Goal: Task Accomplishment & Management: Use online tool/utility

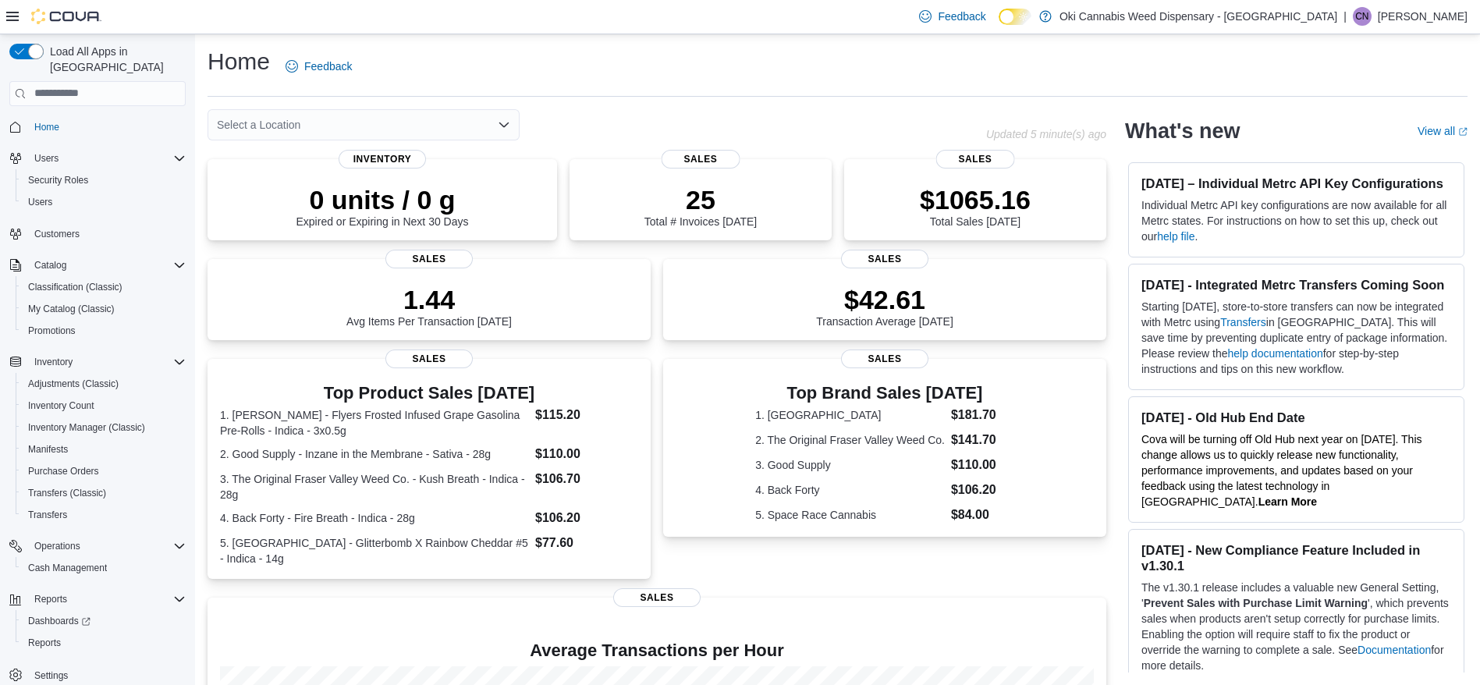
scroll to position [92, 0]
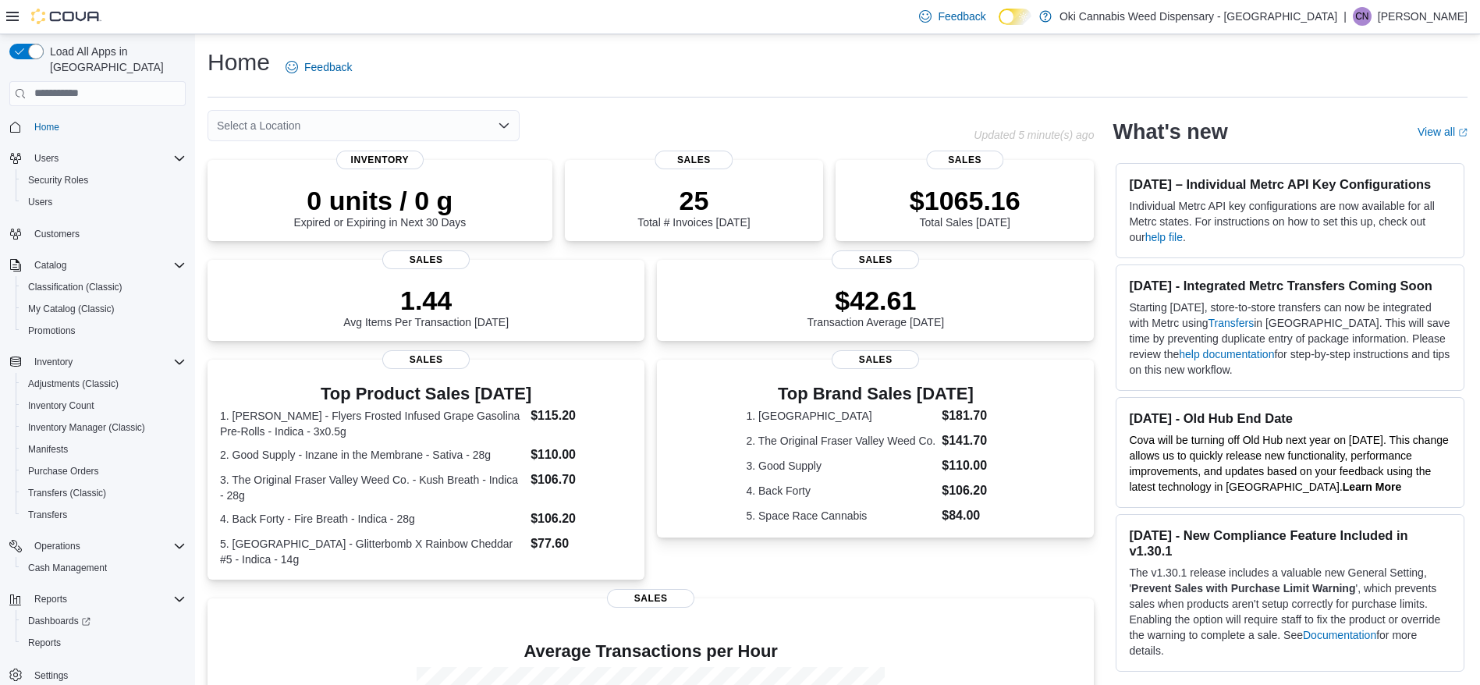
click at [308, 110] on div "Select a Location" at bounding box center [364, 125] width 312 height 31
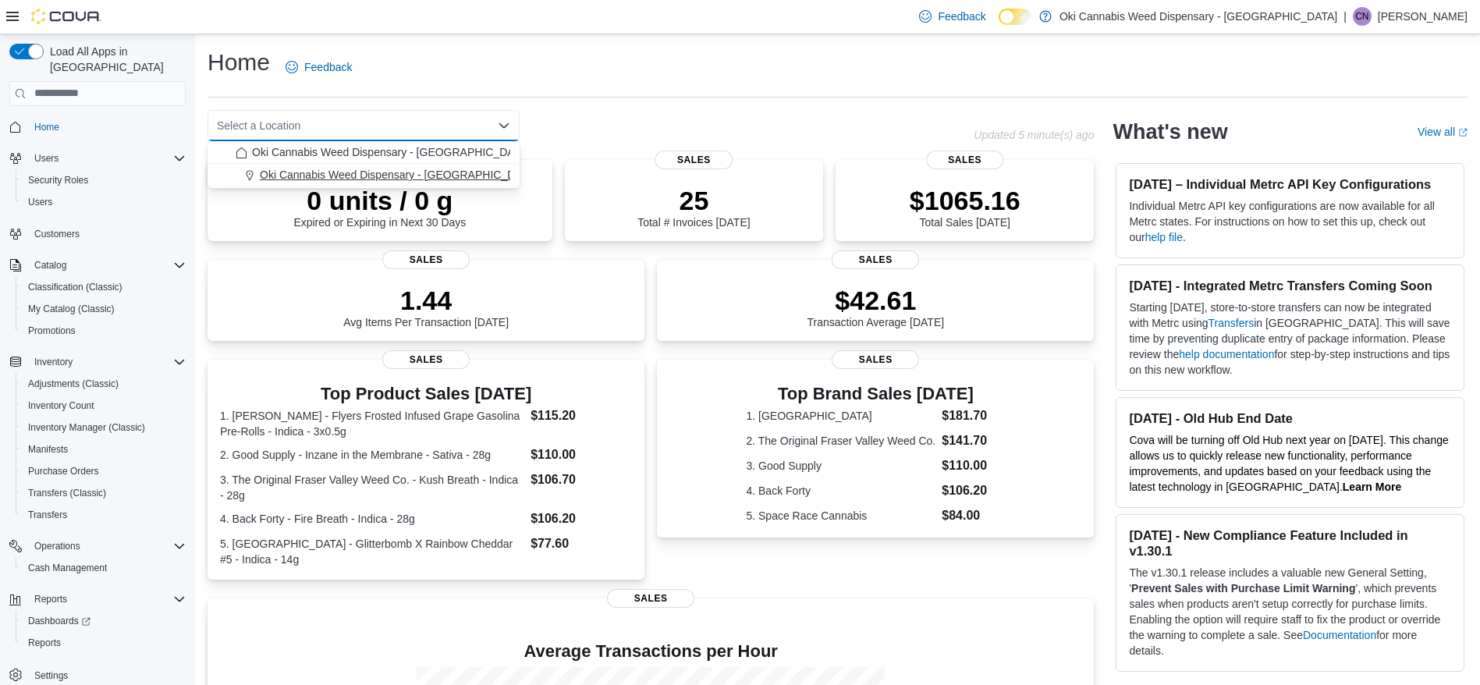
click at [290, 168] on span "Oki Cannabis Weed Dispensary - [GEOGRAPHIC_DATA]" at bounding box center [399, 175] width 278 height 16
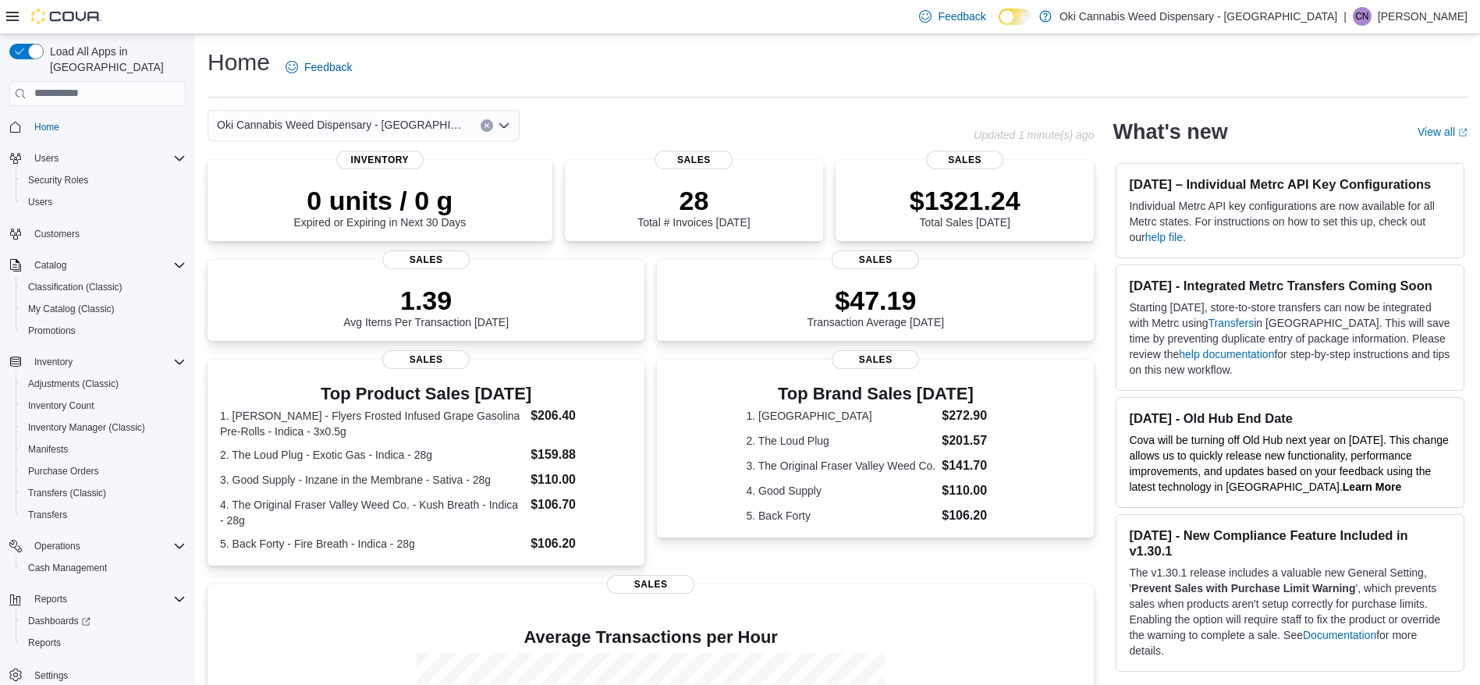
scroll to position [227, 0]
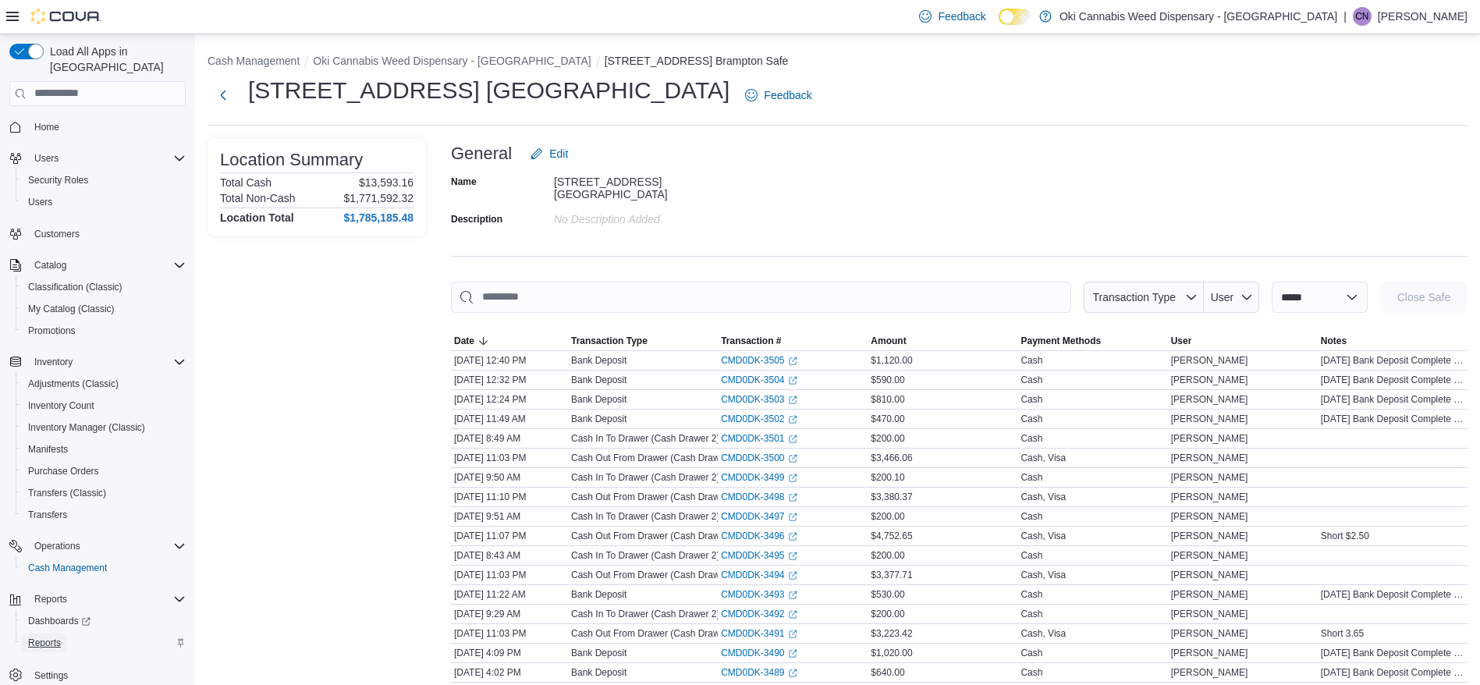
click at [34, 637] on span "Reports" at bounding box center [44, 643] width 33 height 12
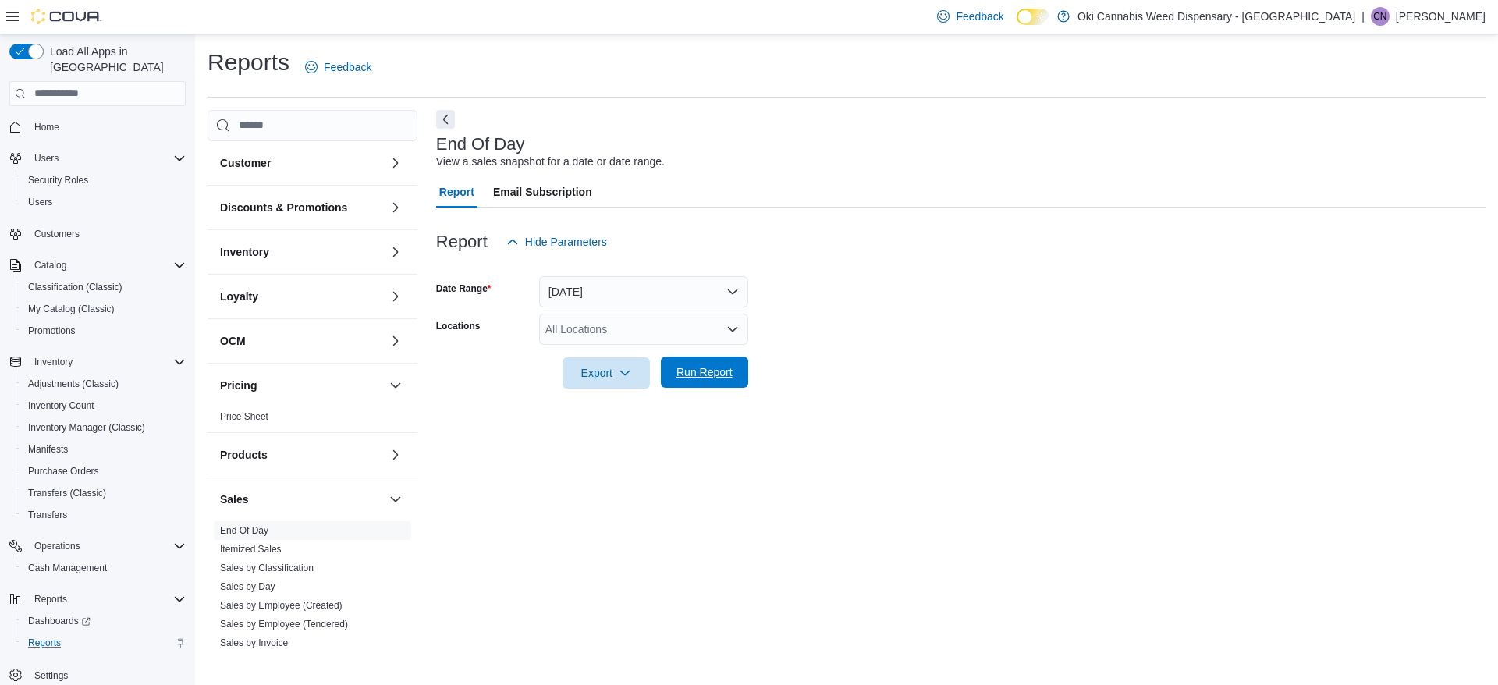
click at [701, 369] on span "Run Report" at bounding box center [704, 372] width 56 height 16
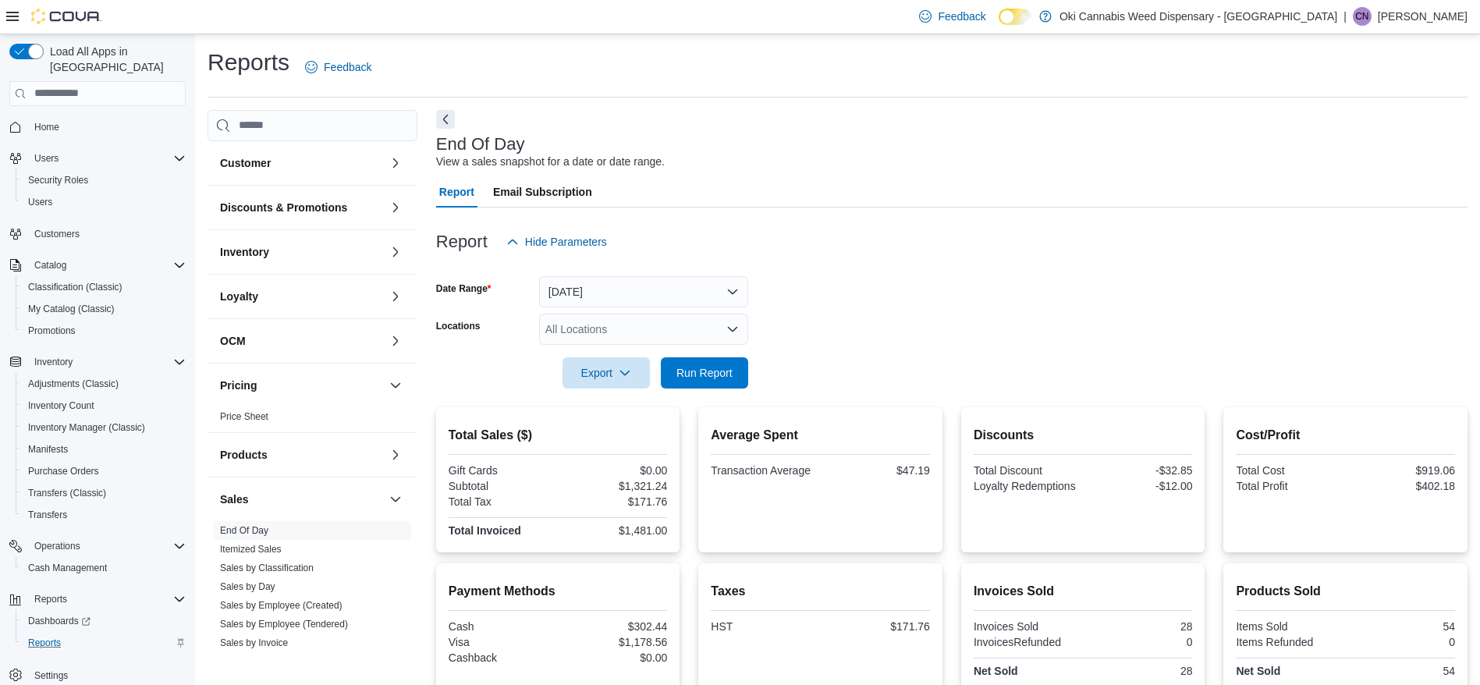
scroll to position [138, 0]
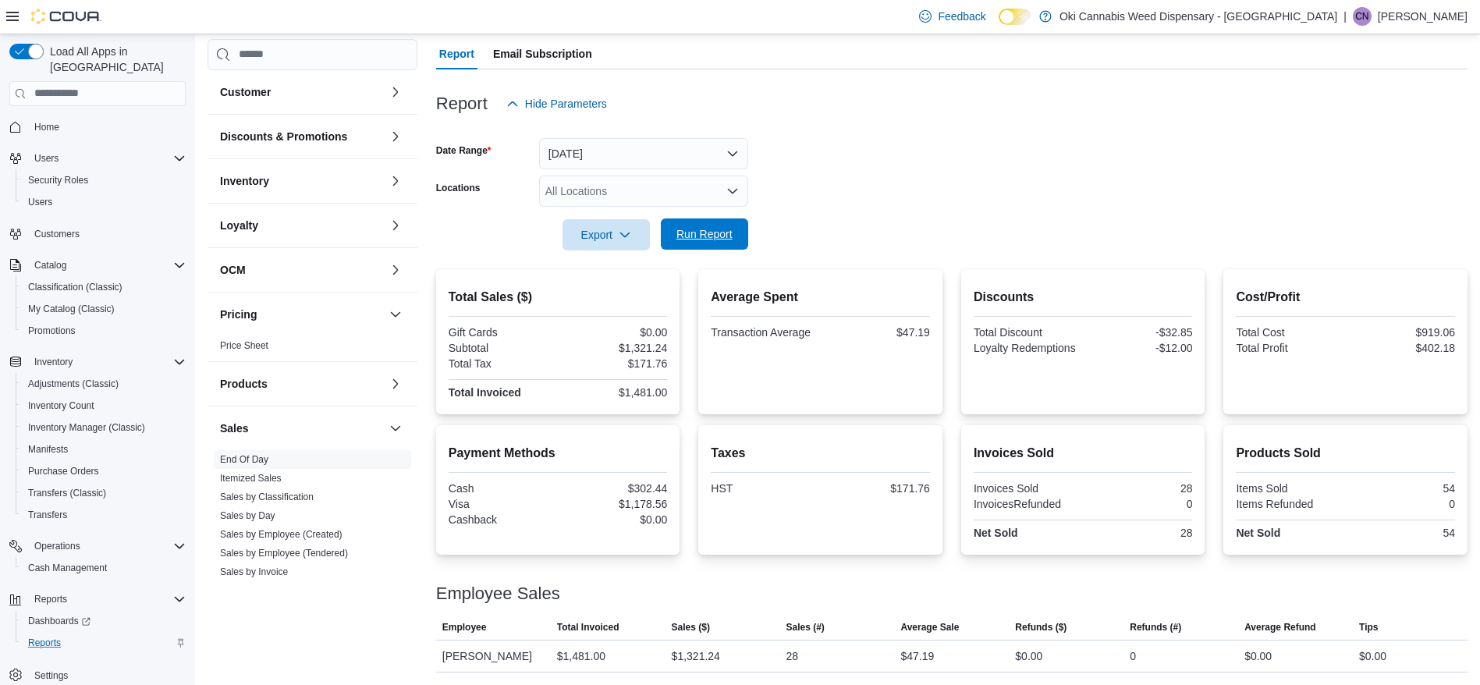
click at [682, 232] on span "Run Report" at bounding box center [704, 234] width 56 height 16
click at [712, 236] on span "Run Report" at bounding box center [704, 234] width 56 height 16
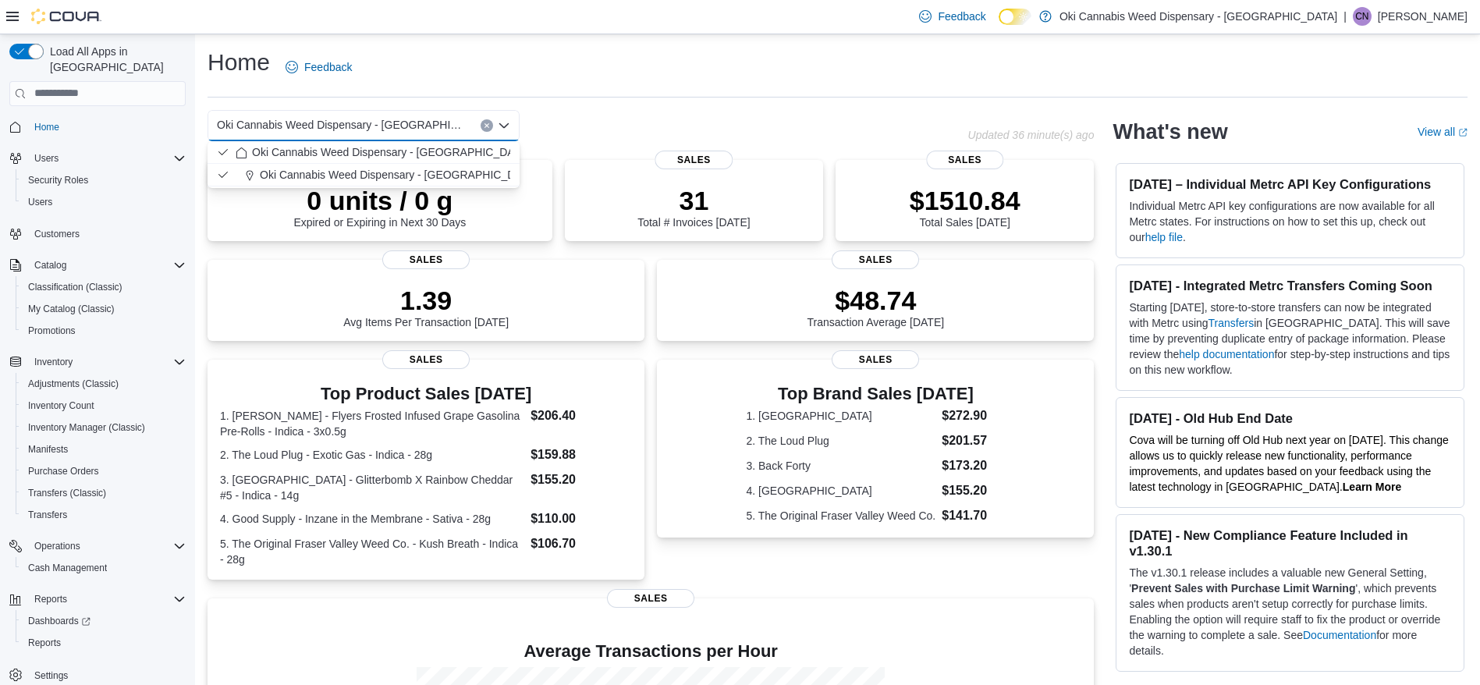
scroll to position [227, 0]
